Goal: Ask a question: Seek information or help from site administrators or community

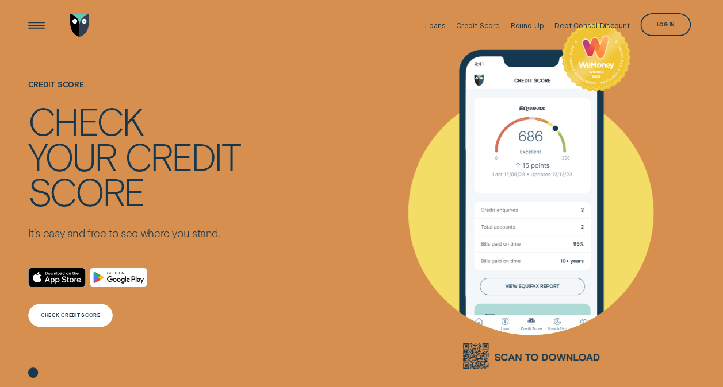
click at [75, 316] on div "CHECK CREDIT SCORE" at bounding box center [70, 315] width 59 height 5
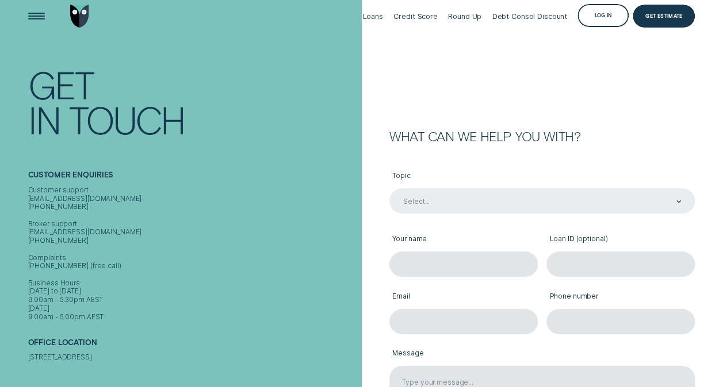
click at [452, 214] on div "Select..." at bounding box center [541, 201] width 305 height 25
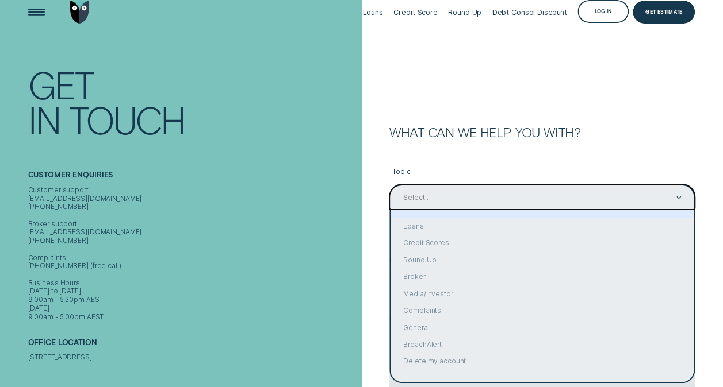
scroll to position [14, 0]
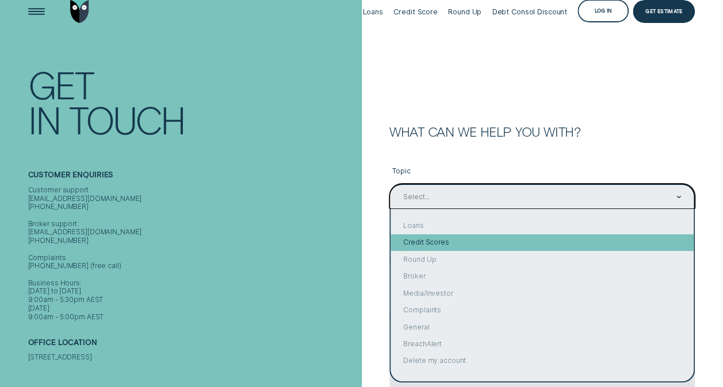
click at [499, 245] on div "Credit Scores" at bounding box center [541, 243] width 303 height 17
type input "Credit Scores"
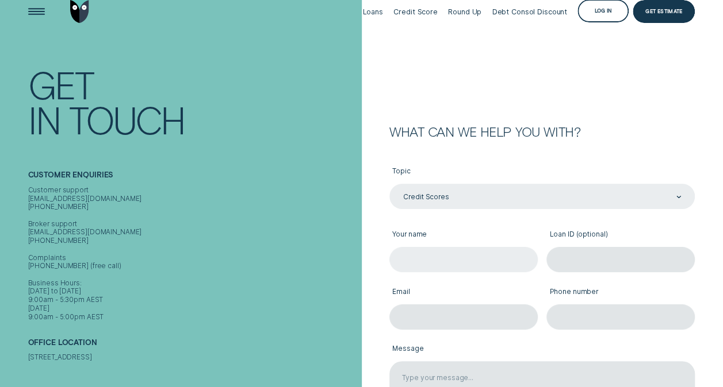
click at [475, 259] on input "Your name" at bounding box center [463, 259] width 148 height 25
type input "[PERSON_NAME] aroha [PERSON_NAME]"
click at [432, 317] on input "Email" at bounding box center [463, 317] width 148 height 25
type input "[EMAIL_ADDRESS][DOMAIN_NAME]"
click at [575, 339] on label "Message" at bounding box center [541, 351] width 305 height 24
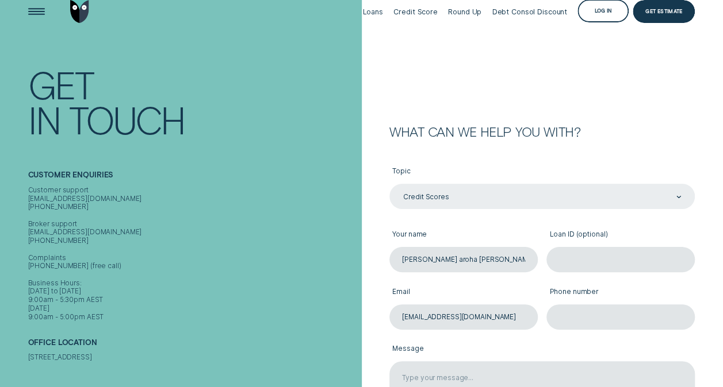
click at [577, 313] on input "Phone number" at bounding box center [620, 317] width 148 height 25
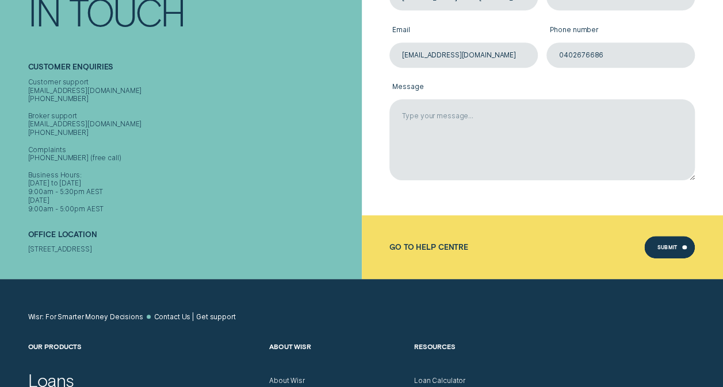
scroll to position [281, 0]
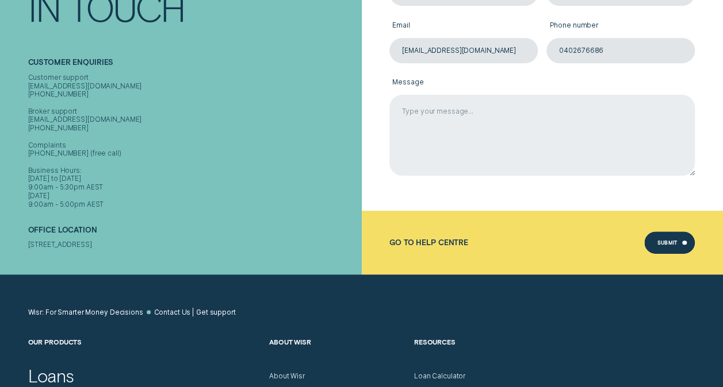
type input "0402676686"
click at [421, 109] on textarea "Message" at bounding box center [541, 135] width 305 height 81
type textarea "f"
type textarea "m"
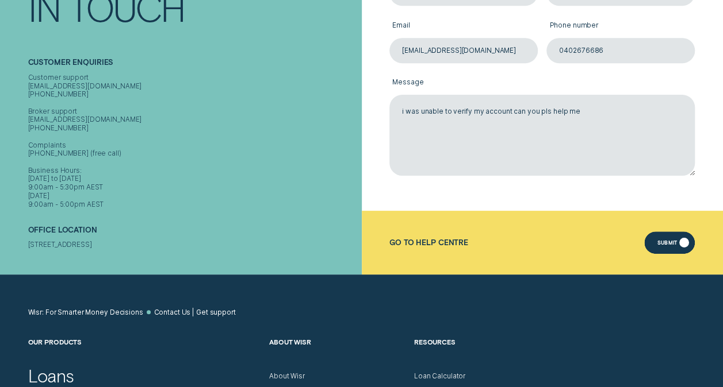
type textarea "i was unable to verify my account can you pls help me"
click at [674, 242] on div "Submit" at bounding box center [667, 244] width 20 height 5
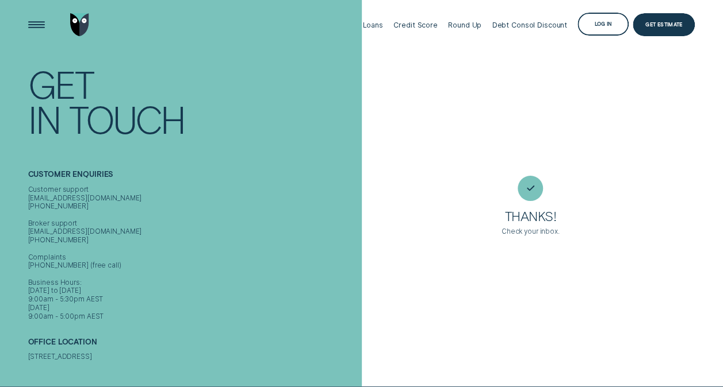
scroll to position [0, 0]
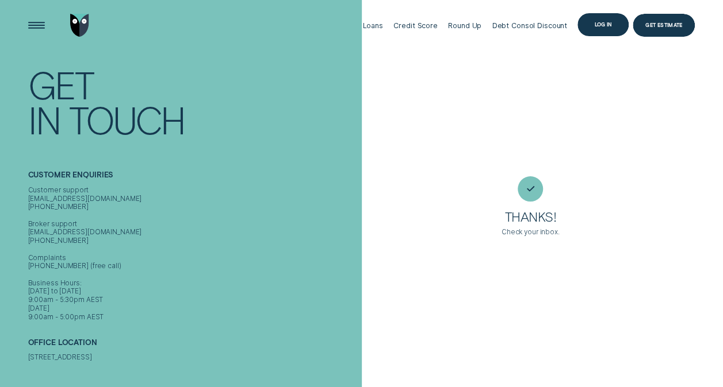
click at [608, 28] on div "Log in" at bounding box center [602, 24] width 51 height 23
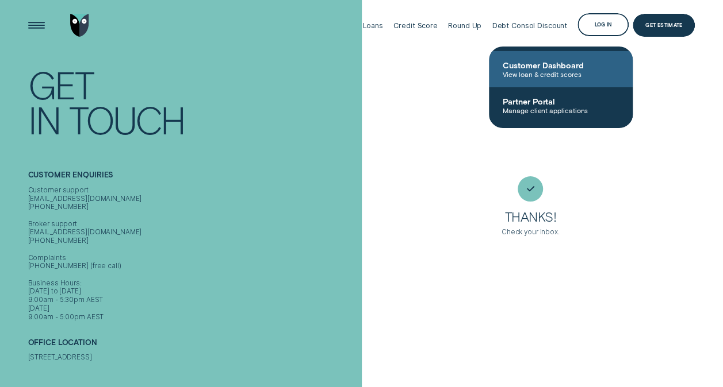
click at [516, 79] on link "Customer Dashboard View loan & credit scores" at bounding box center [561, 69] width 144 height 36
